Goal: Task Accomplishment & Management: Complete application form

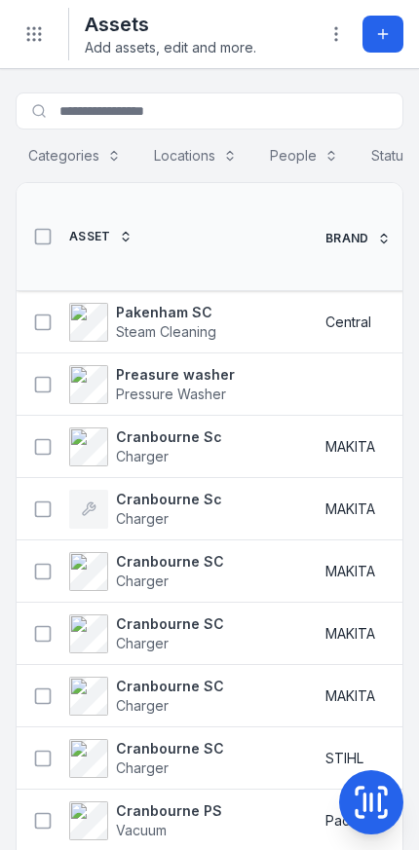
click at [190, 323] on span "Steam Cleaning" at bounding box center [166, 331] width 100 height 17
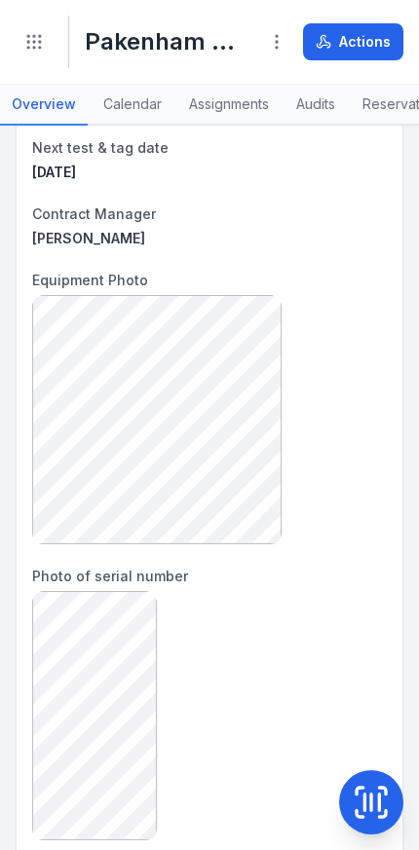
scroll to position [472, 0]
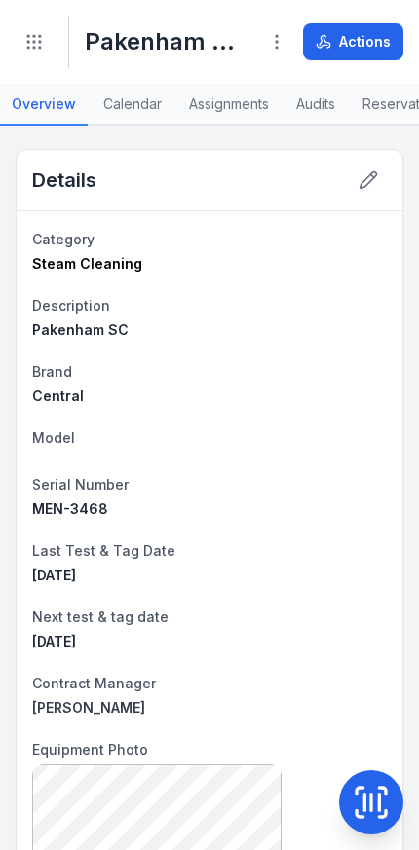
click at [39, 48] on circle "Toggle navigation" at bounding box center [40, 48] width 2 height 2
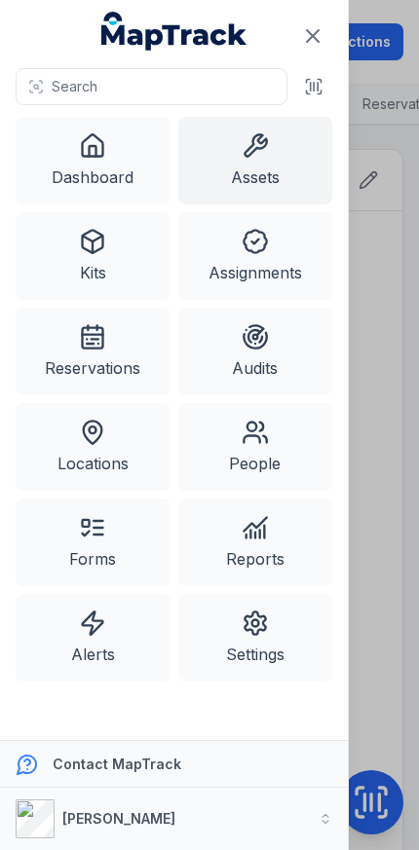
scroll to position [0, 0]
click at [282, 165] on link "Assets" at bounding box center [255, 161] width 155 height 88
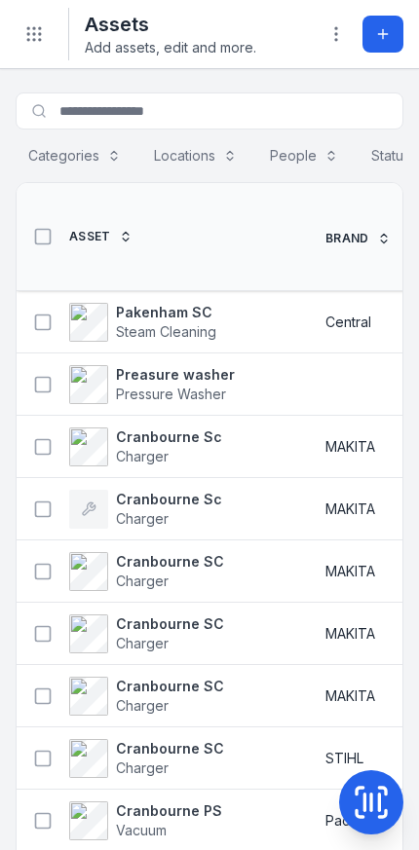
click at [187, 323] on span "Steam Cleaning" at bounding box center [166, 331] width 100 height 17
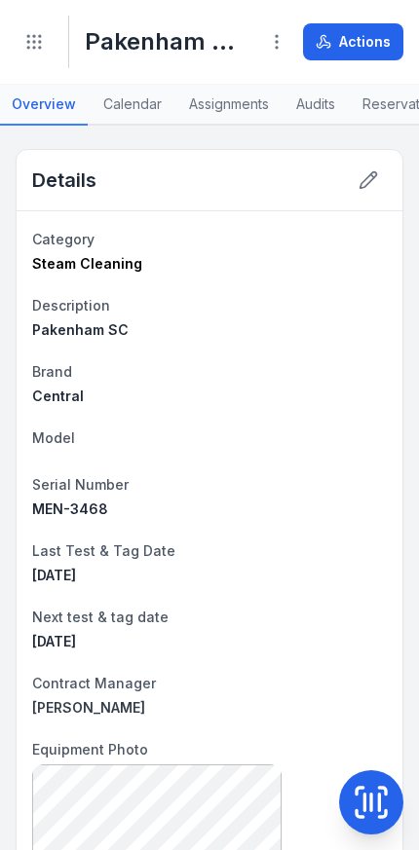
click at [368, 46] on button "Actions" at bounding box center [353, 41] width 100 height 37
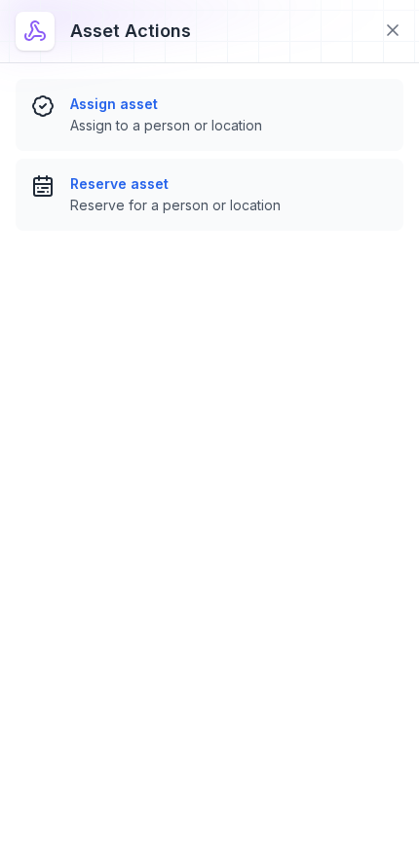
click at [305, 121] on span "Assign to a person or location" at bounding box center [228, 125] width 317 height 19
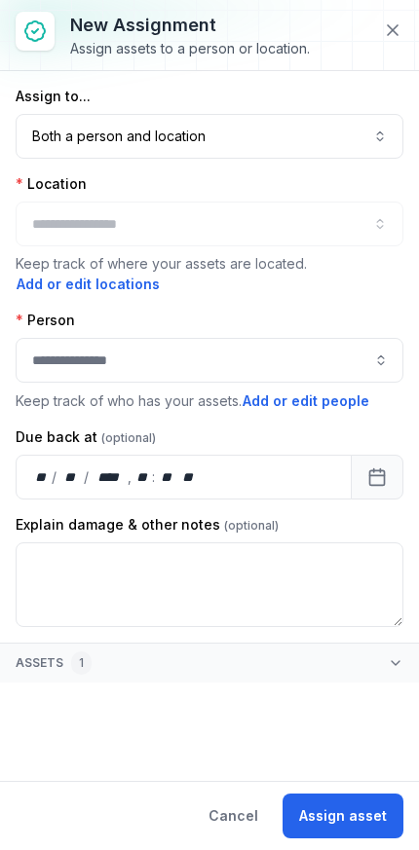
click at [307, 225] on div at bounding box center [209, 223] width 387 height 45
click at [355, 228] on button "button" at bounding box center [209, 223] width 387 height 45
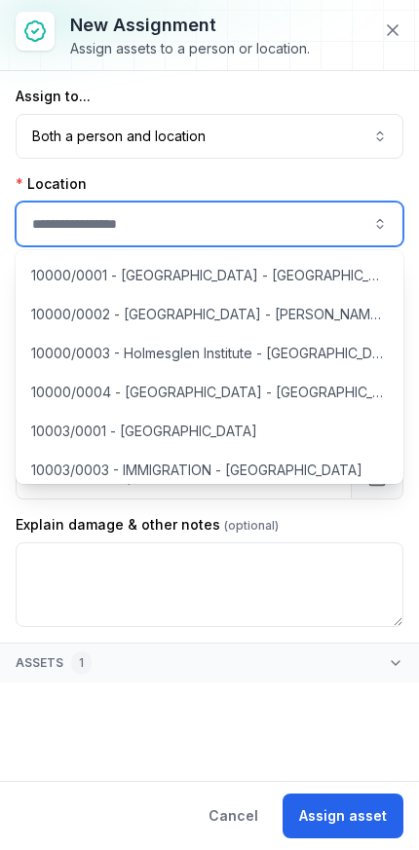
click at [392, 21] on icon at bounding box center [391, 29] width 19 height 19
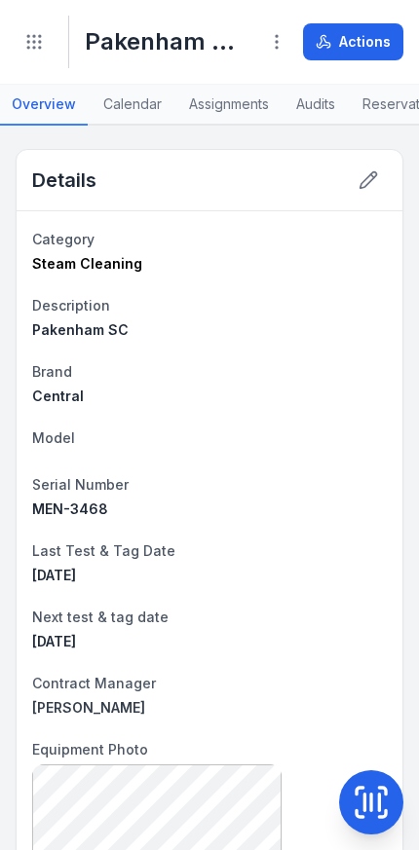
click at [29, 50] on icon "Toggle navigation" at bounding box center [33, 41] width 19 height 19
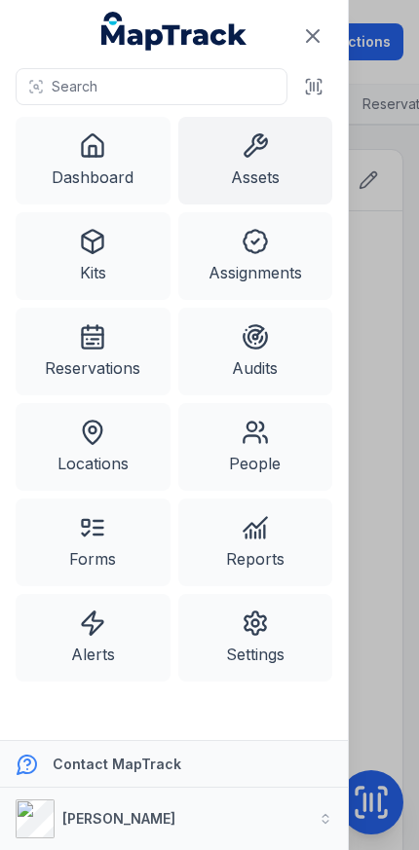
click at [267, 169] on link "Assets" at bounding box center [255, 161] width 155 height 88
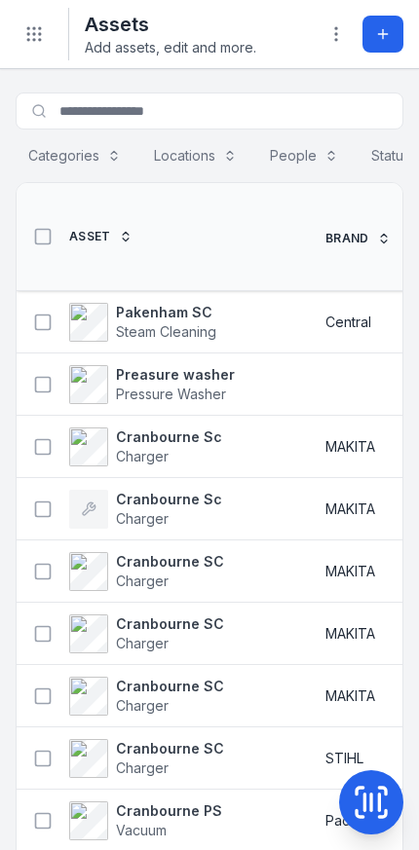
click at [386, 32] on icon at bounding box center [383, 34] width 16 height 16
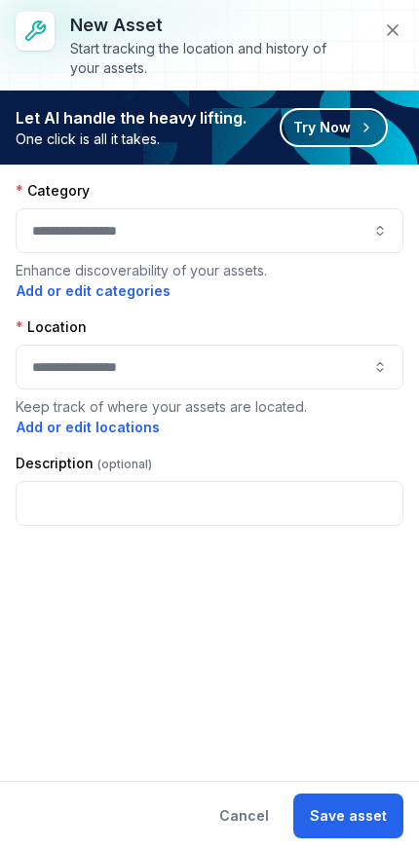
click at [285, 363] on button "button" at bounding box center [209, 367] width 387 height 45
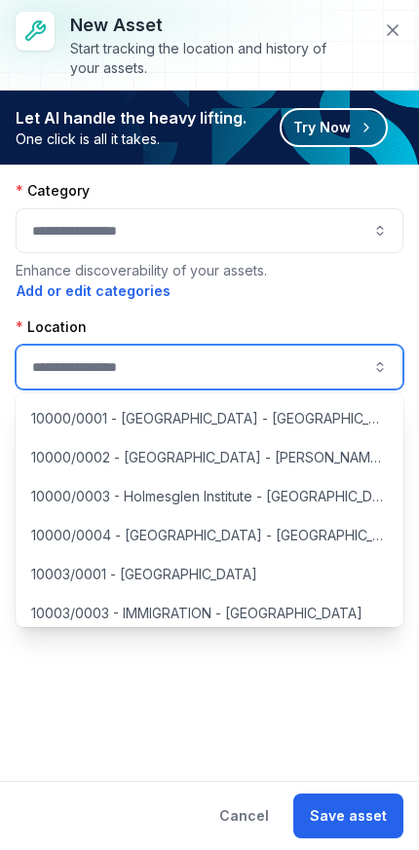
click at [280, 370] on button "button" at bounding box center [209, 367] width 387 height 45
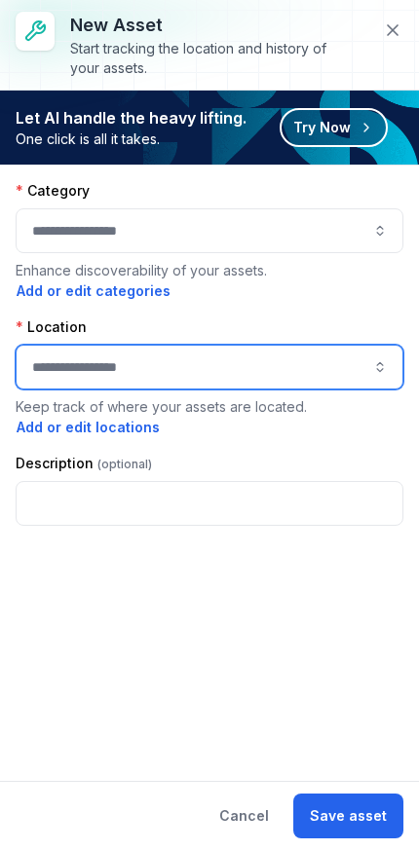
click at [271, 366] on button "button" at bounding box center [209, 367] width 387 height 45
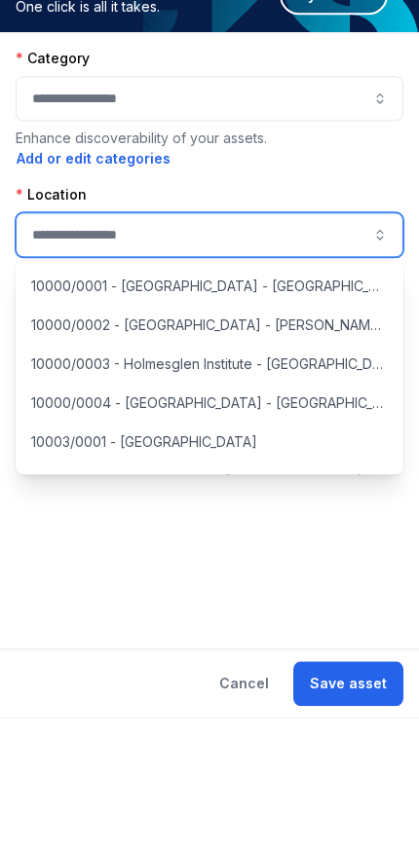
click at [349, 208] on button "button" at bounding box center [209, 230] width 387 height 45
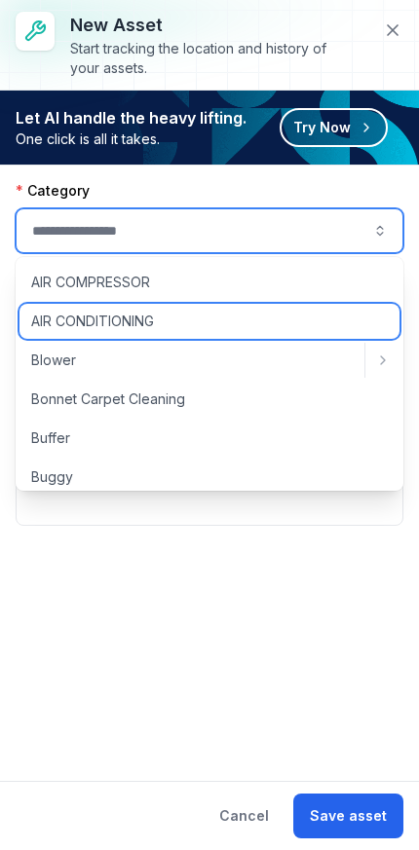
click at [256, 326] on div "AIR CONDITIONING" at bounding box center [209, 321] width 380 height 35
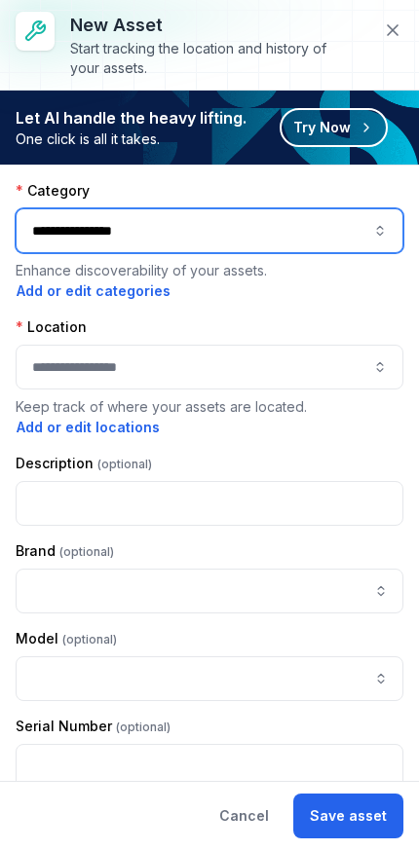
click at [247, 369] on button "button" at bounding box center [209, 367] width 387 height 45
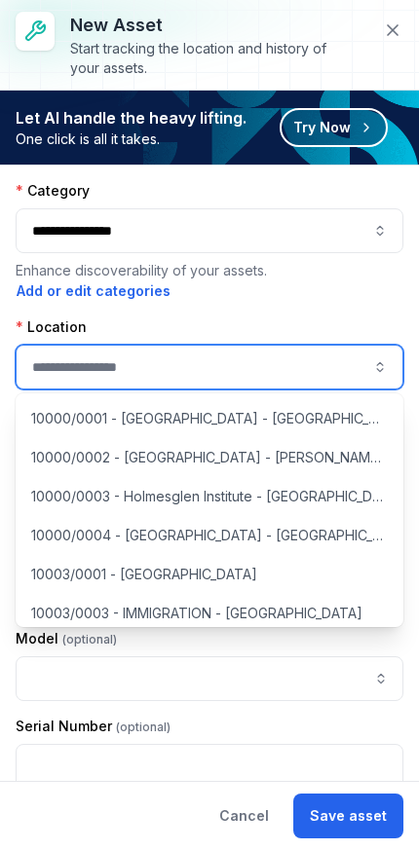
click at [355, 220] on button "**********" at bounding box center [209, 230] width 387 height 45
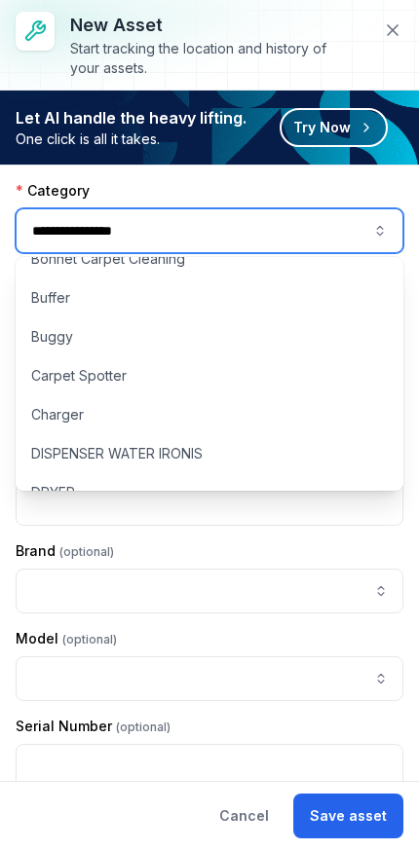
scroll to position [132, 0]
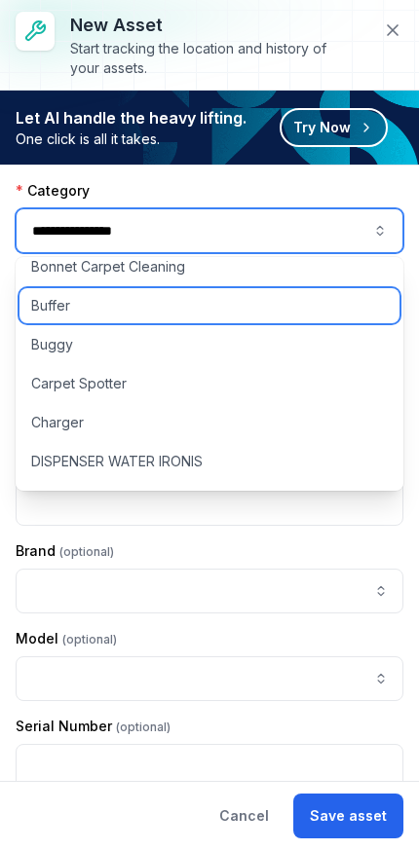
click at [239, 310] on div "Buffer" at bounding box center [209, 305] width 380 height 35
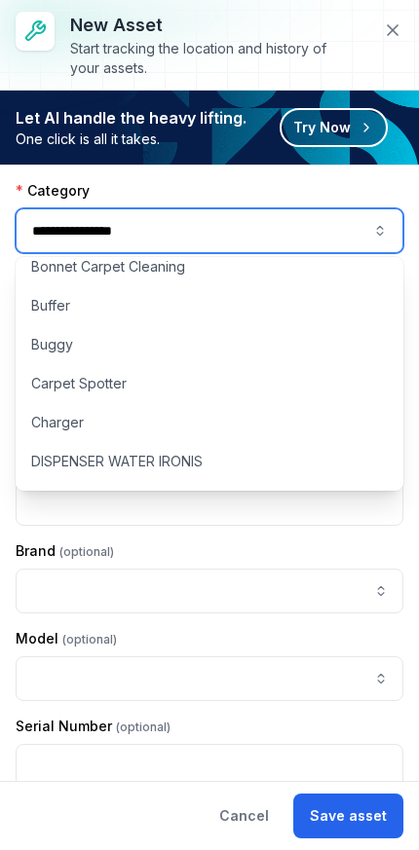
type input "******"
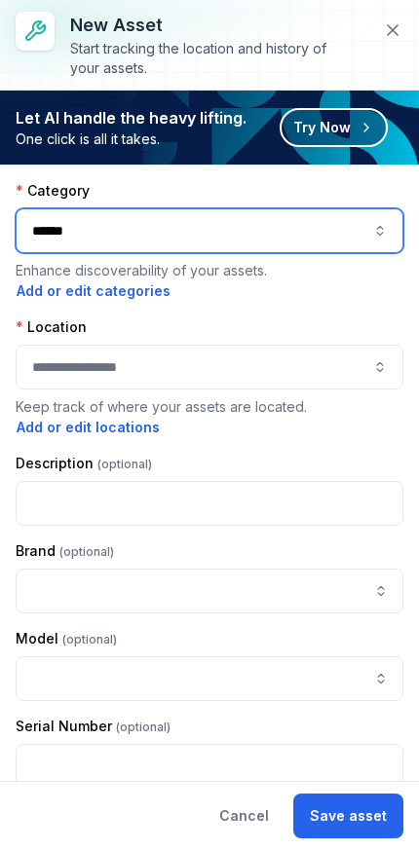
click at [291, 365] on button "button" at bounding box center [209, 367] width 387 height 45
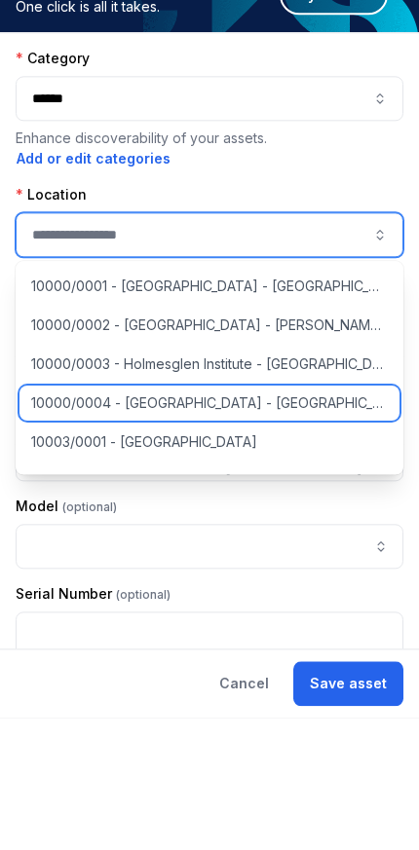
click at [275, 526] on span "10000/0004 - [GEOGRAPHIC_DATA] - [GEOGRAPHIC_DATA]" at bounding box center [209, 535] width 356 height 19
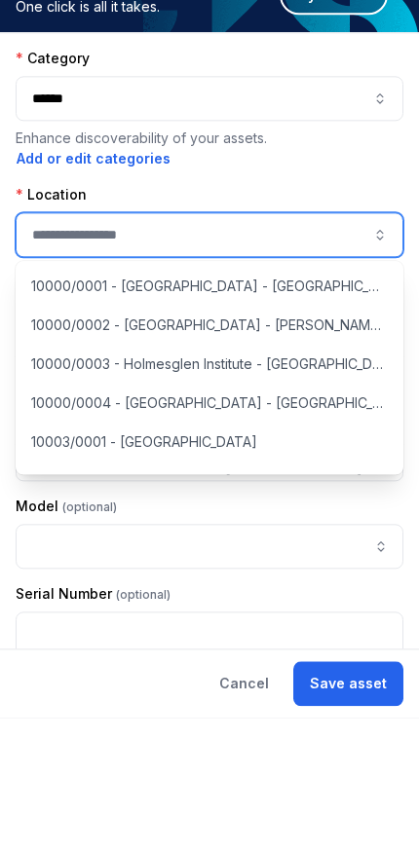
type input "**********"
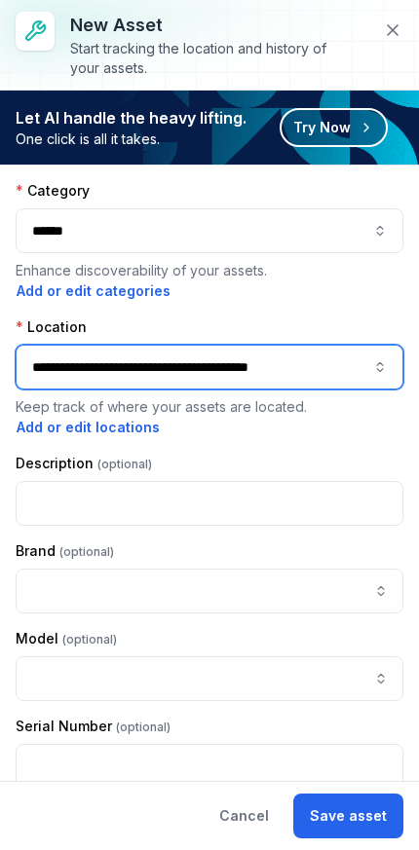
click at [285, 372] on button "**********" at bounding box center [209, 367] width 387 height 45
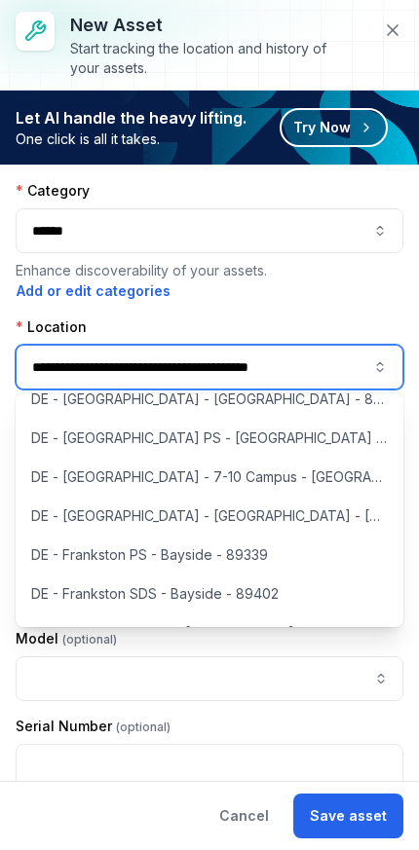
scroll to position [0, 0]
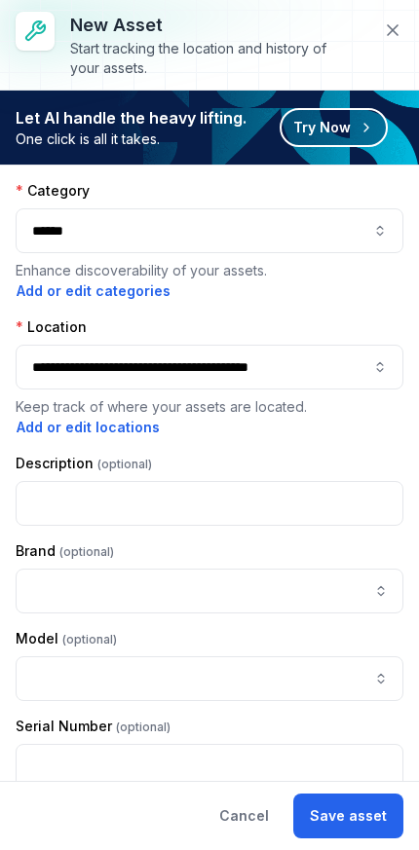
click at [395, 42] on button at bounding box center [392, 30] width 37 height 37
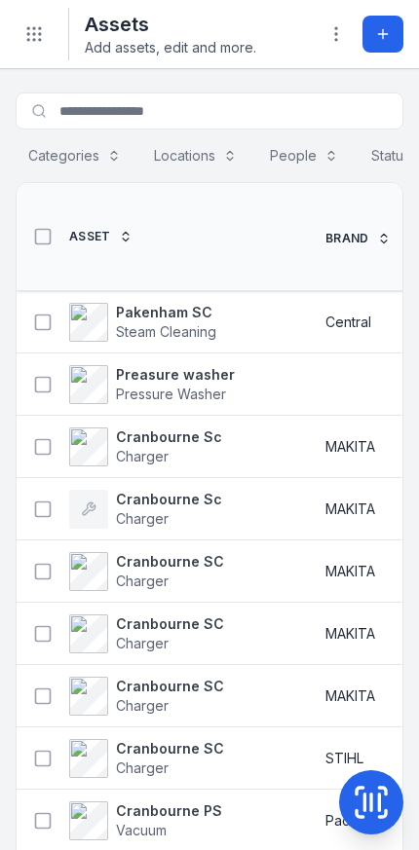
click at [379, 41] on icon at bounding box center [383, 34] width 16 height 16
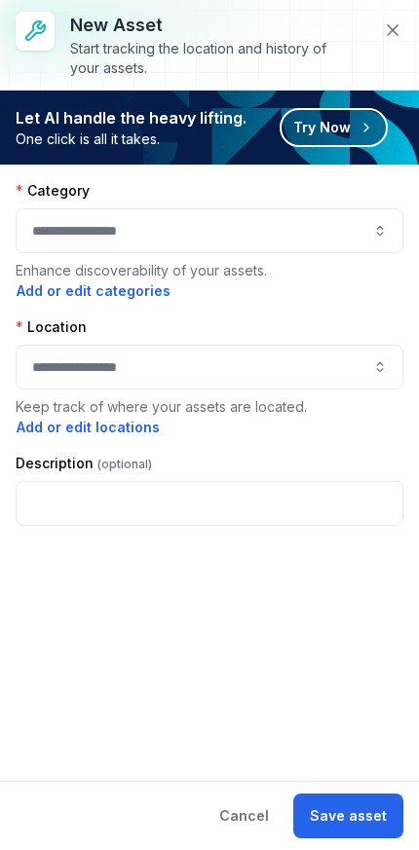
click at [286, 378] on button "button" at bounding box center [209, 367] width 387 height 45
